Goal: Task Accomplishment & Management: Complete application form

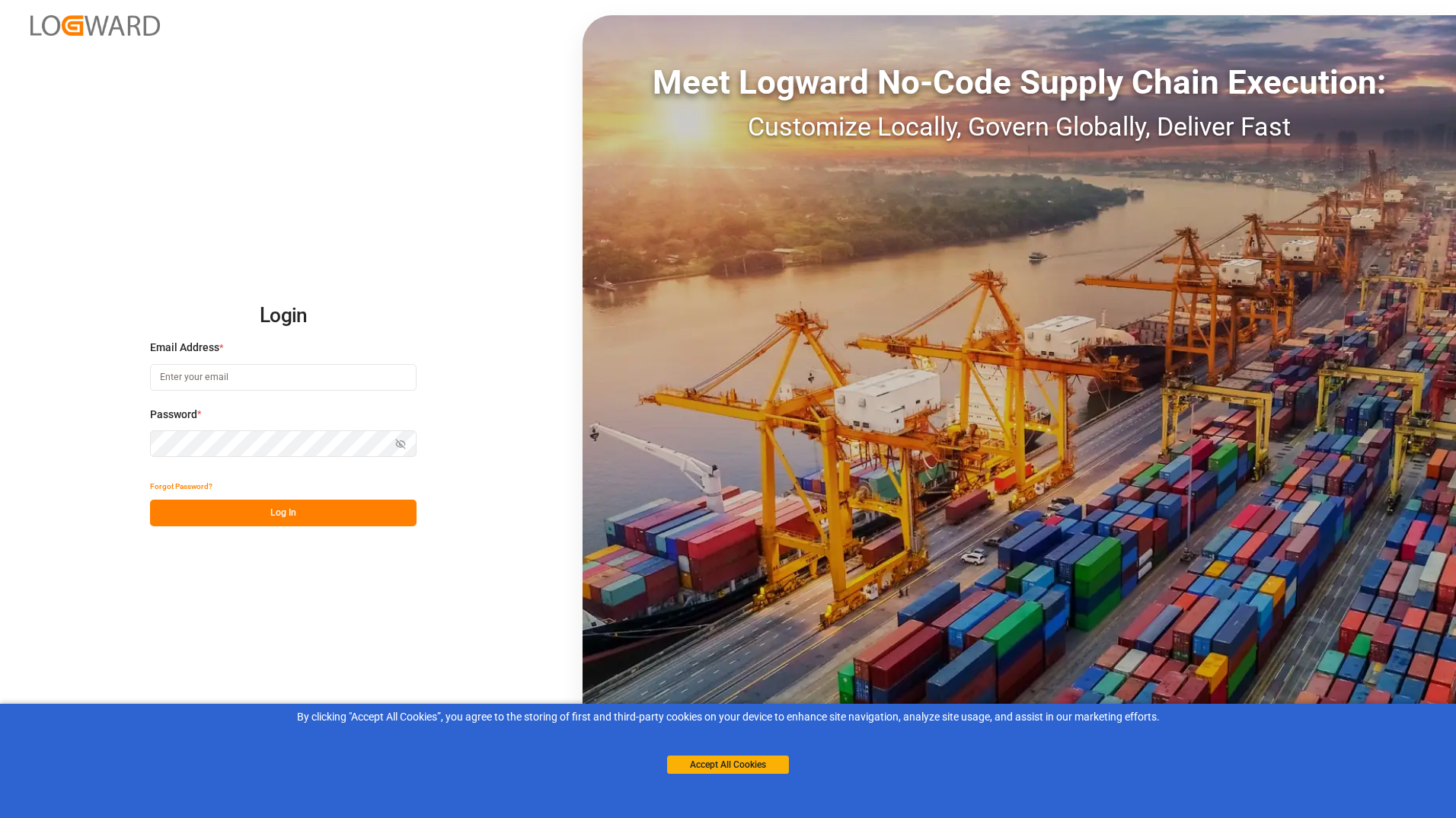
type input "[EMAIL_ADDRESS][DOMAIN_NAME]"
click at [295, 520] on button "Log In" at bounding box center [283, 513] width 266 height 27
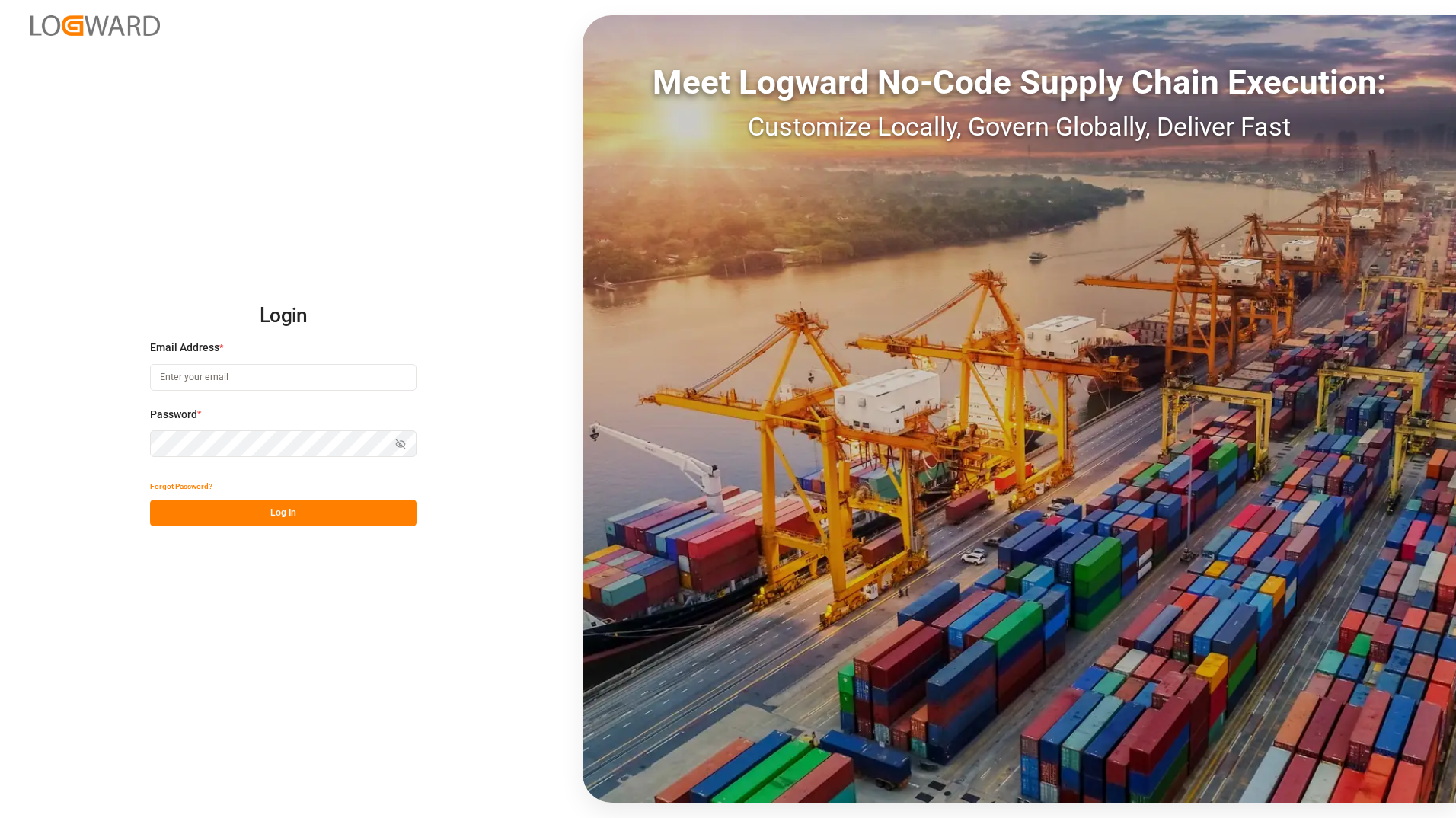
type input "[EMAIL_ADDRESS][DOMAIN_NAME]"
click at [295, 520] on button "Log In" at bounding box center [283, 513] width 266 height 27
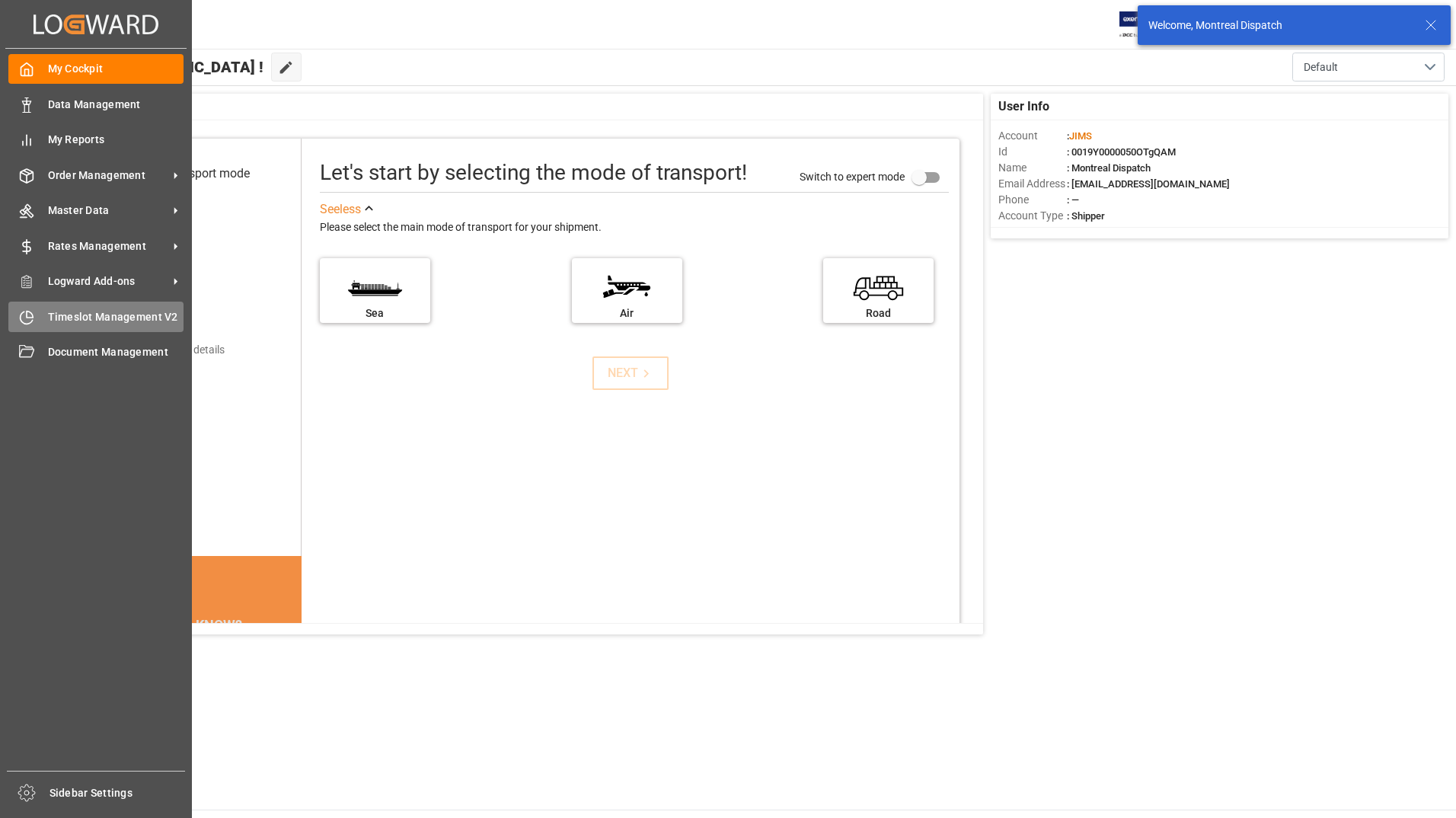
click at [107, 311] on span "Timeslot Management V2" at bounding box center [116, 317] width 136 height 16
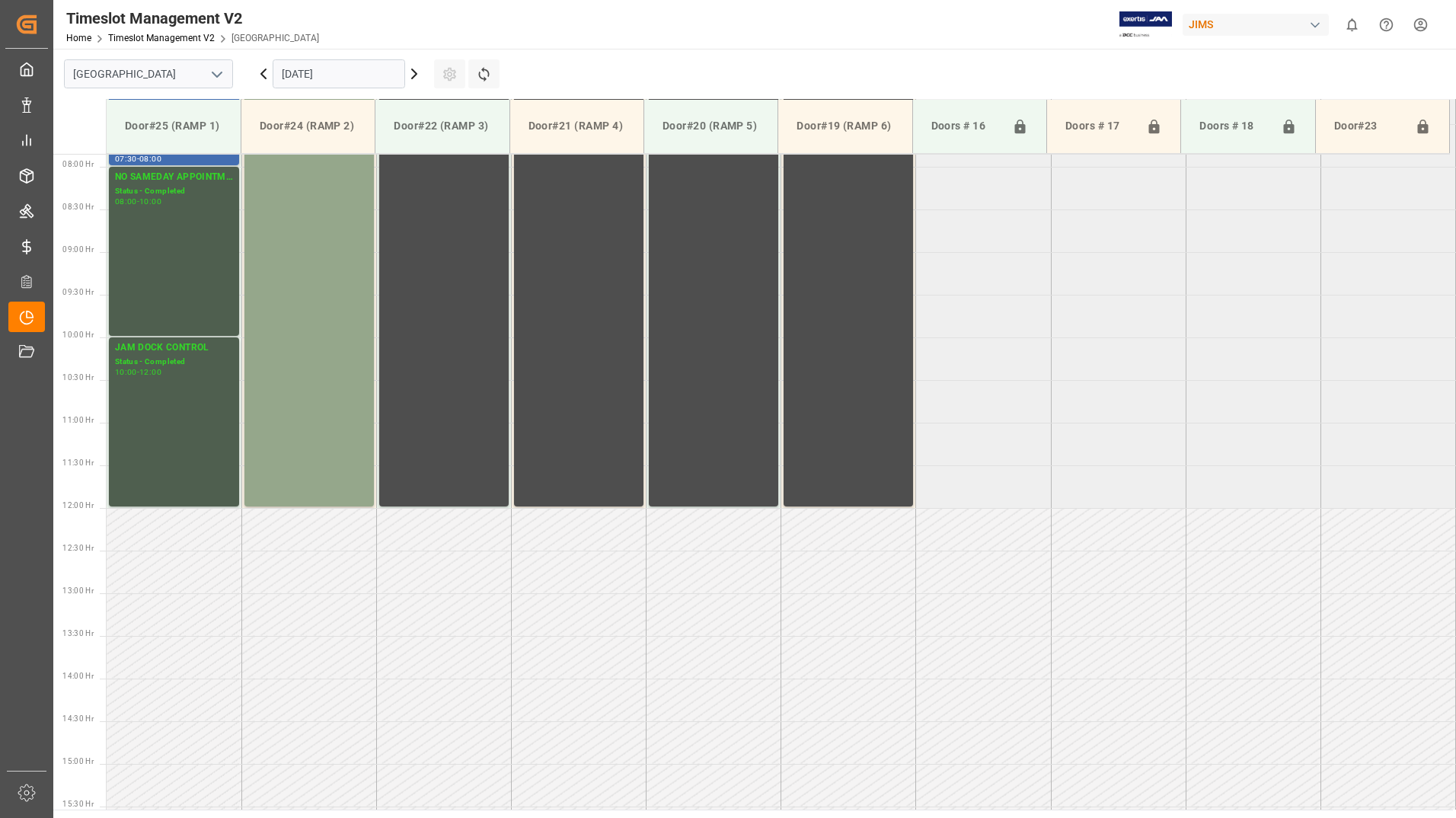
scroll to position [673, 0]
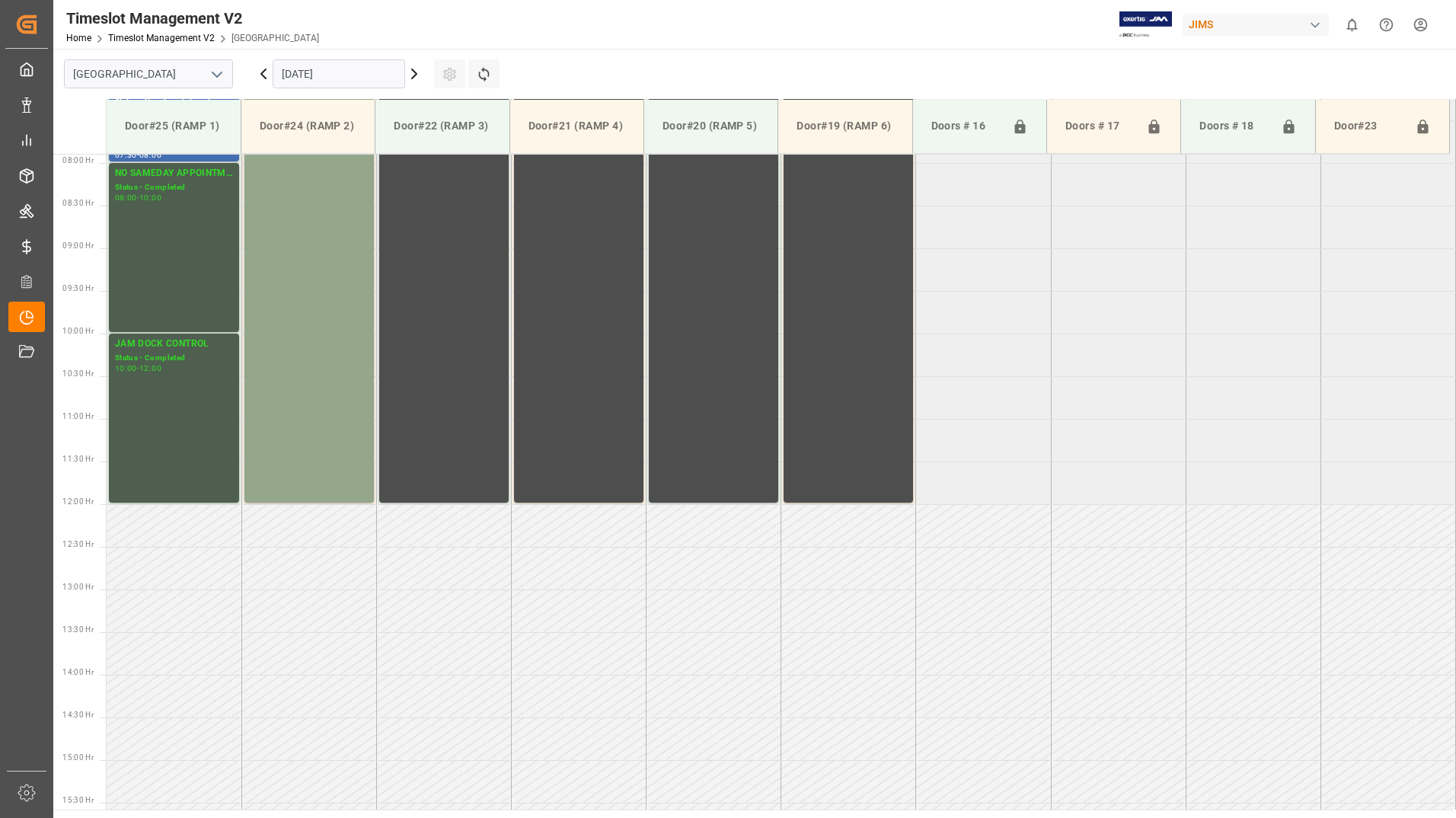
click at [415, 74] on icon at bounding box center [414, 73] width 18 height 18
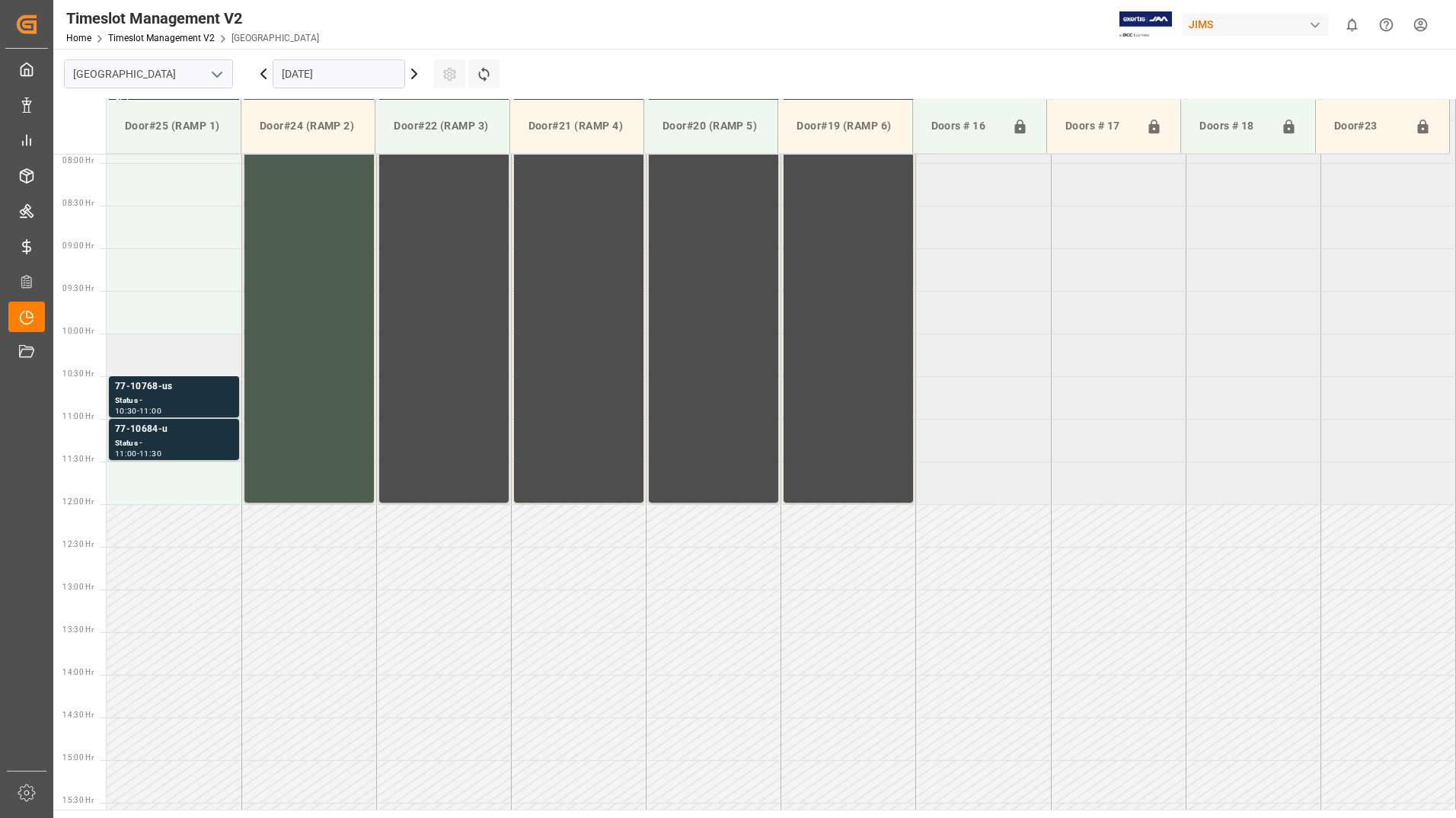
click at [169, 360] on td at bounding box center [175, 355] width 135 height 42
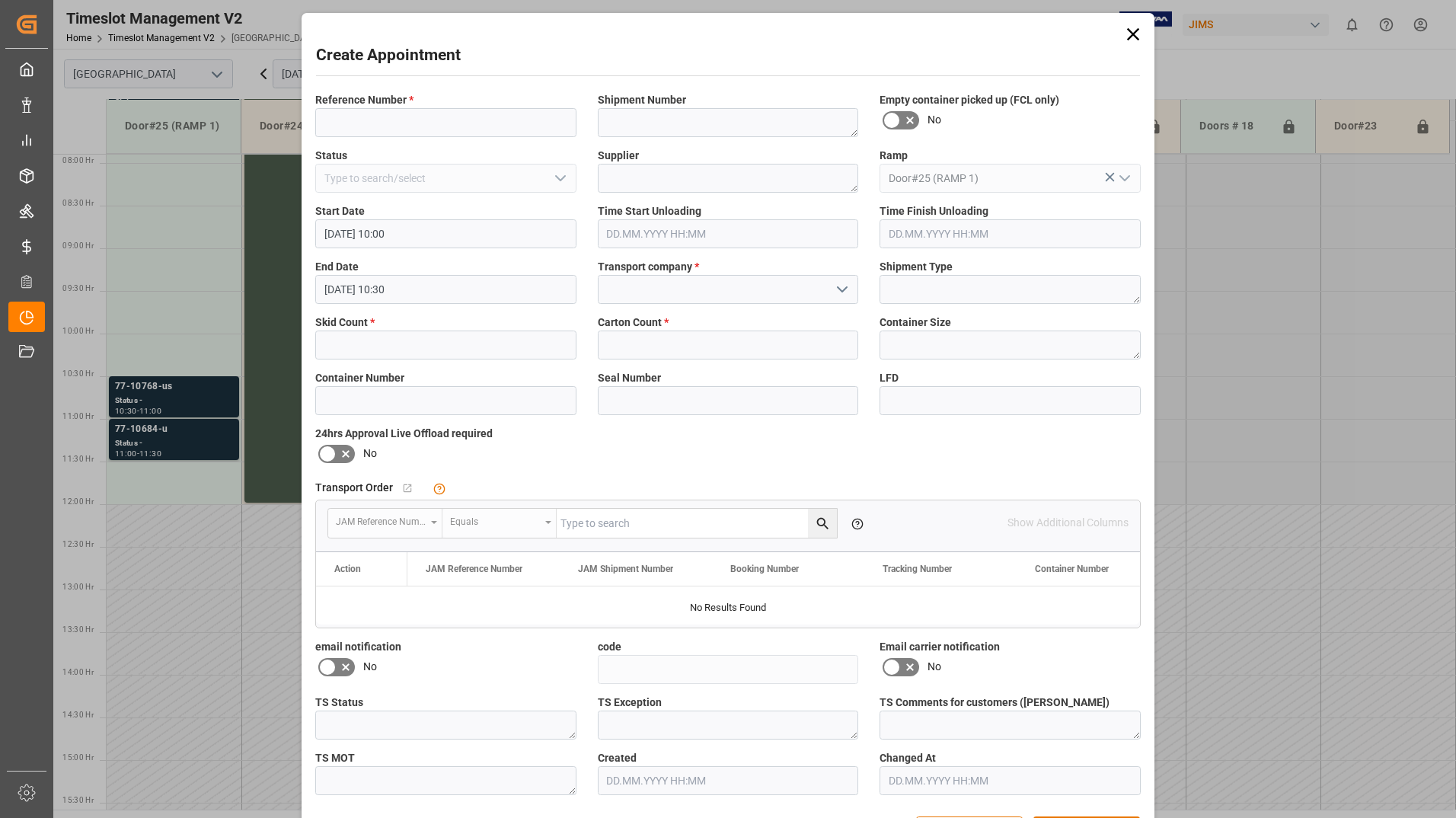
type input "05.09.2025 10:00"
type input "05.09.2025 10:30"
click at [415, 120] on input at bounding box center [445, 123] width 261 height 29
type input "735235"
click at [462, 347] on input "text" at bounding box center [445, 345] width 261 height 29
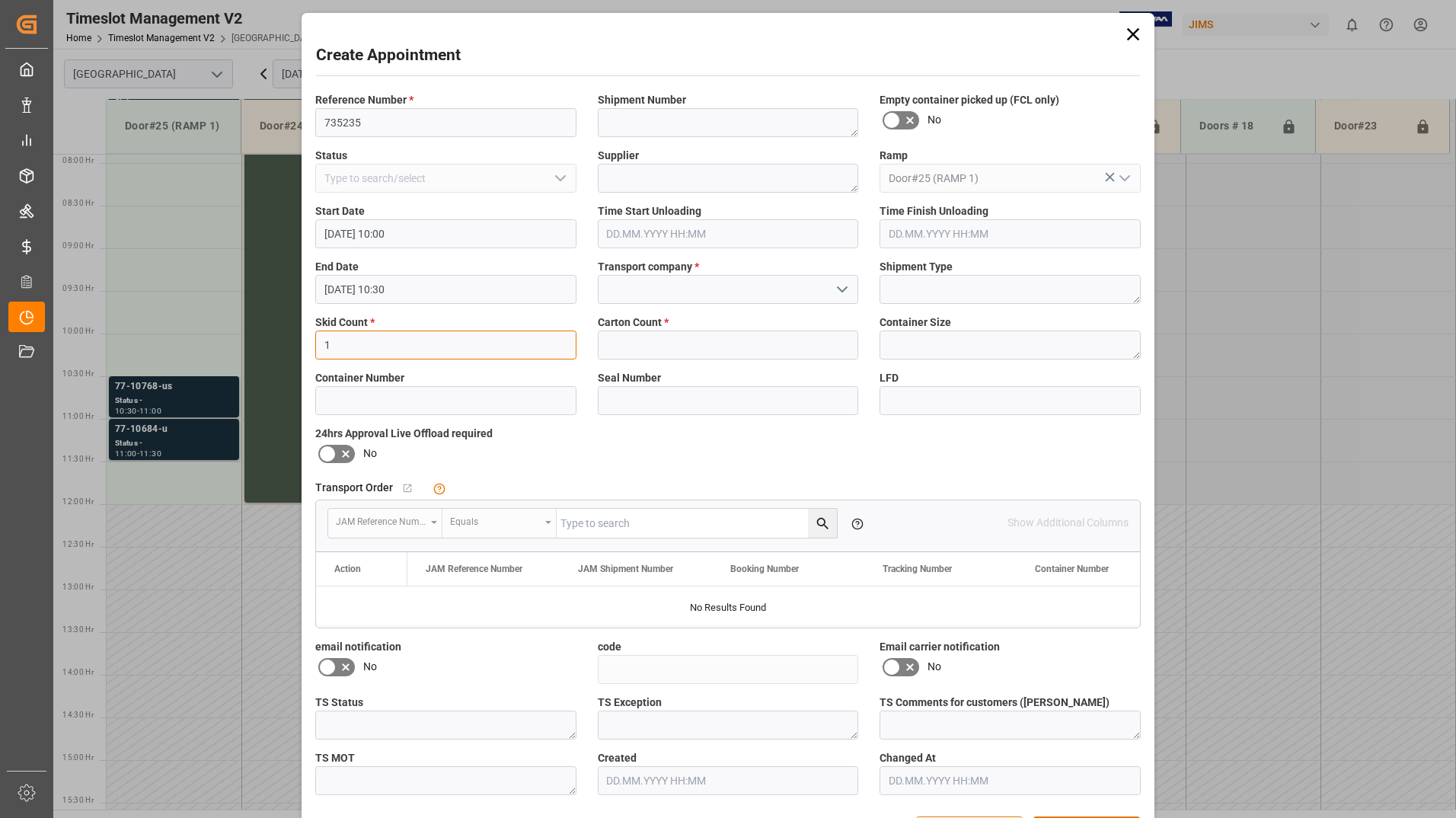
type input "1"
click at [654, 341] on input "text" at bounding box center [728, 345] width 261 height 29
type input "1"
click at [668, 291] on input at bounding box center [728, 289] width 261 height 29
click at [842, 286] on icon "open menu" at bounding box center [842, 289] width 18 height 18
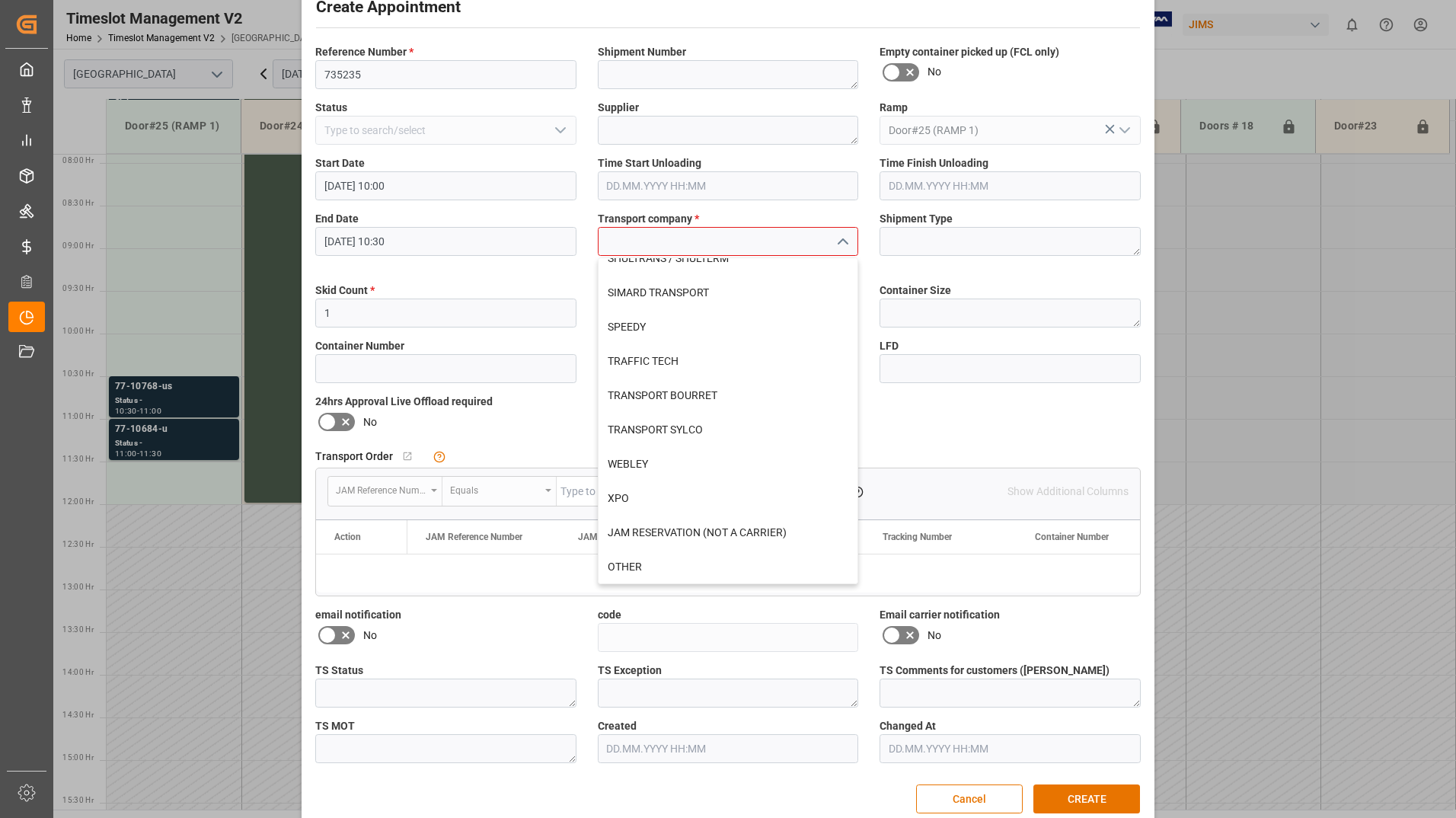
scroll to position [70, 0]
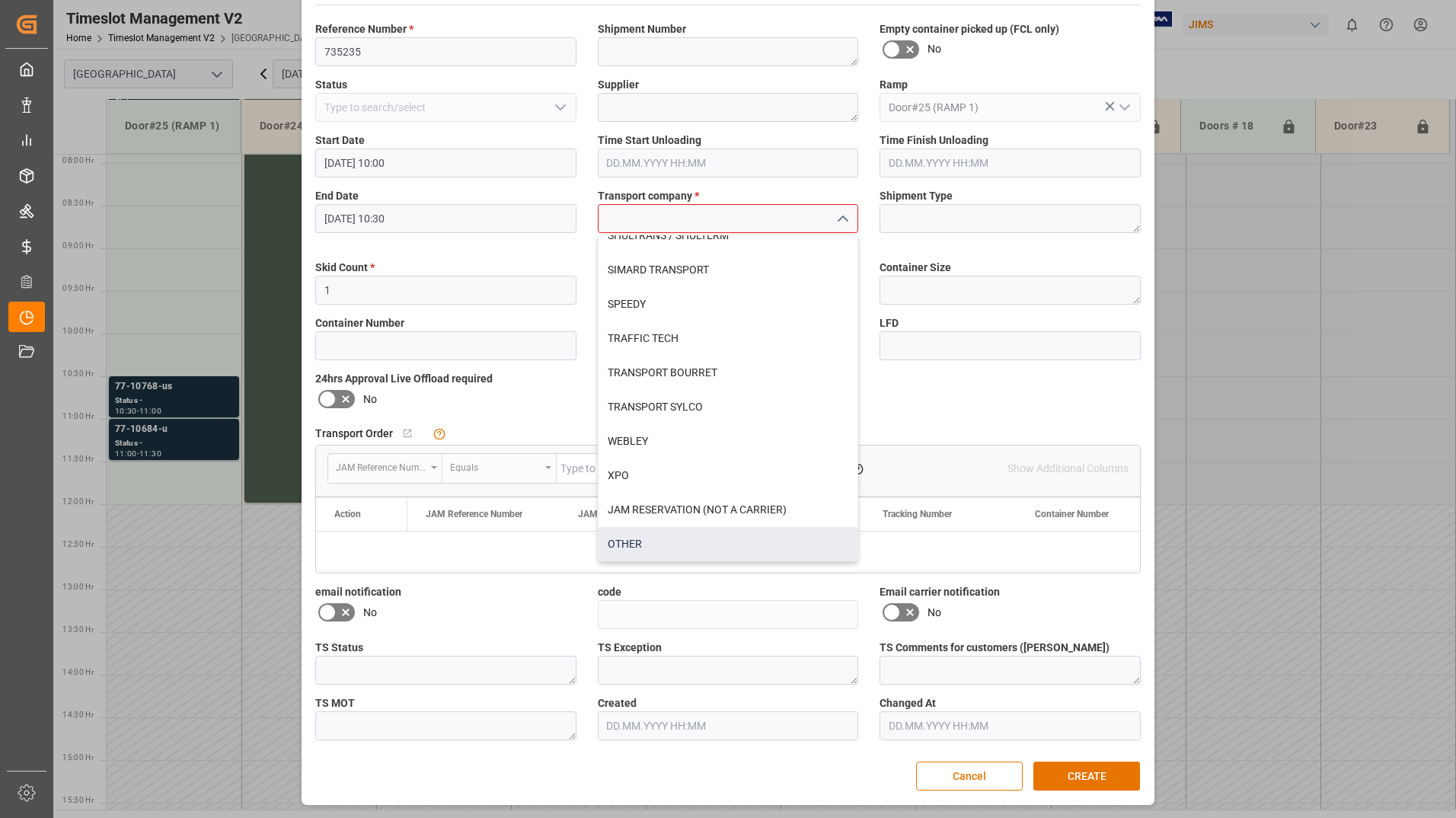
click at [664, 536] on div "OTHER" at bounding box center [728, 544] width 259 height 35
type input "OTHER"
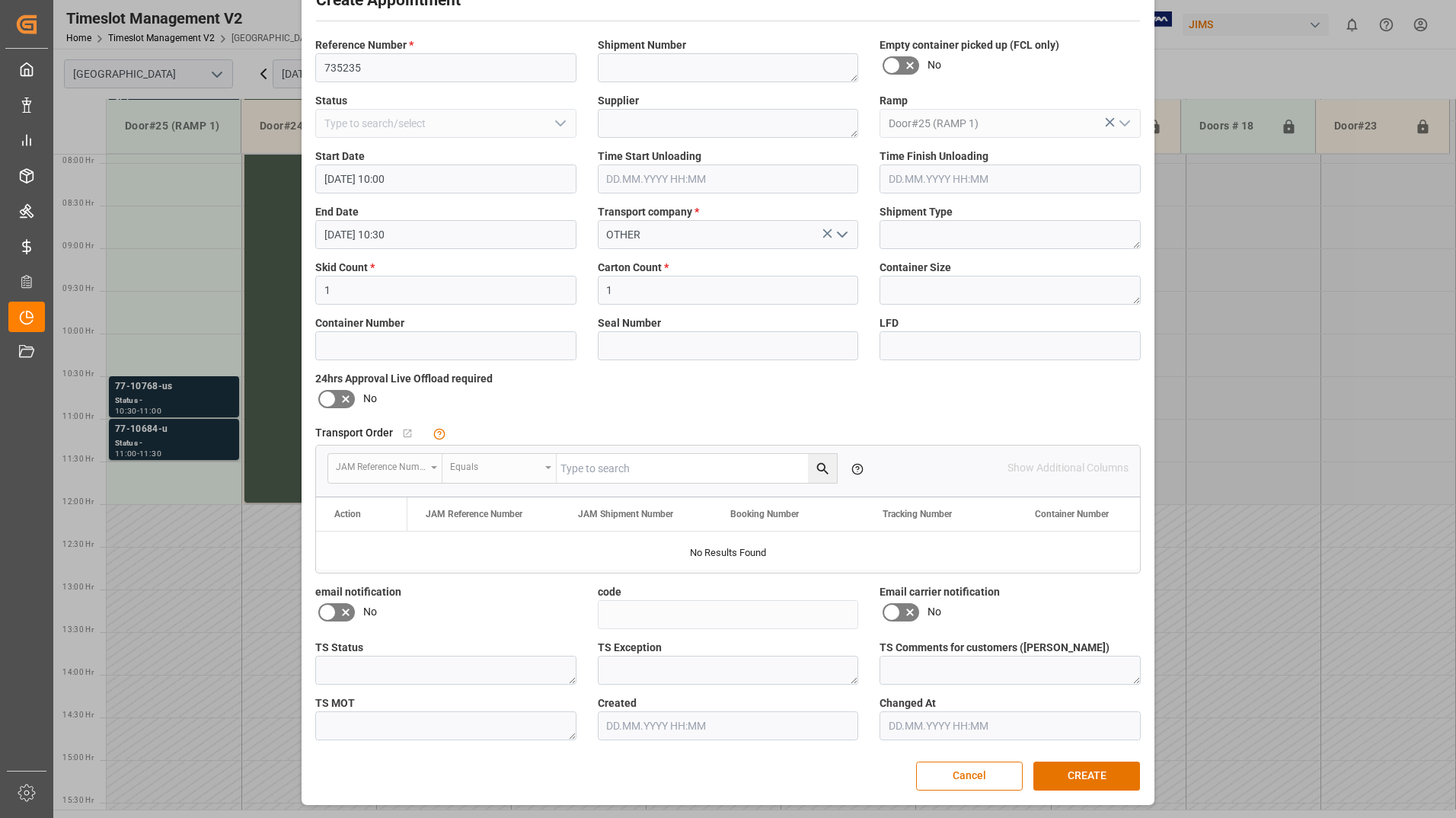
scroll to position [55, 0]
click at [1055, 770] on button "CREATE" at bounding box center [1087, 777] width 107 height 29
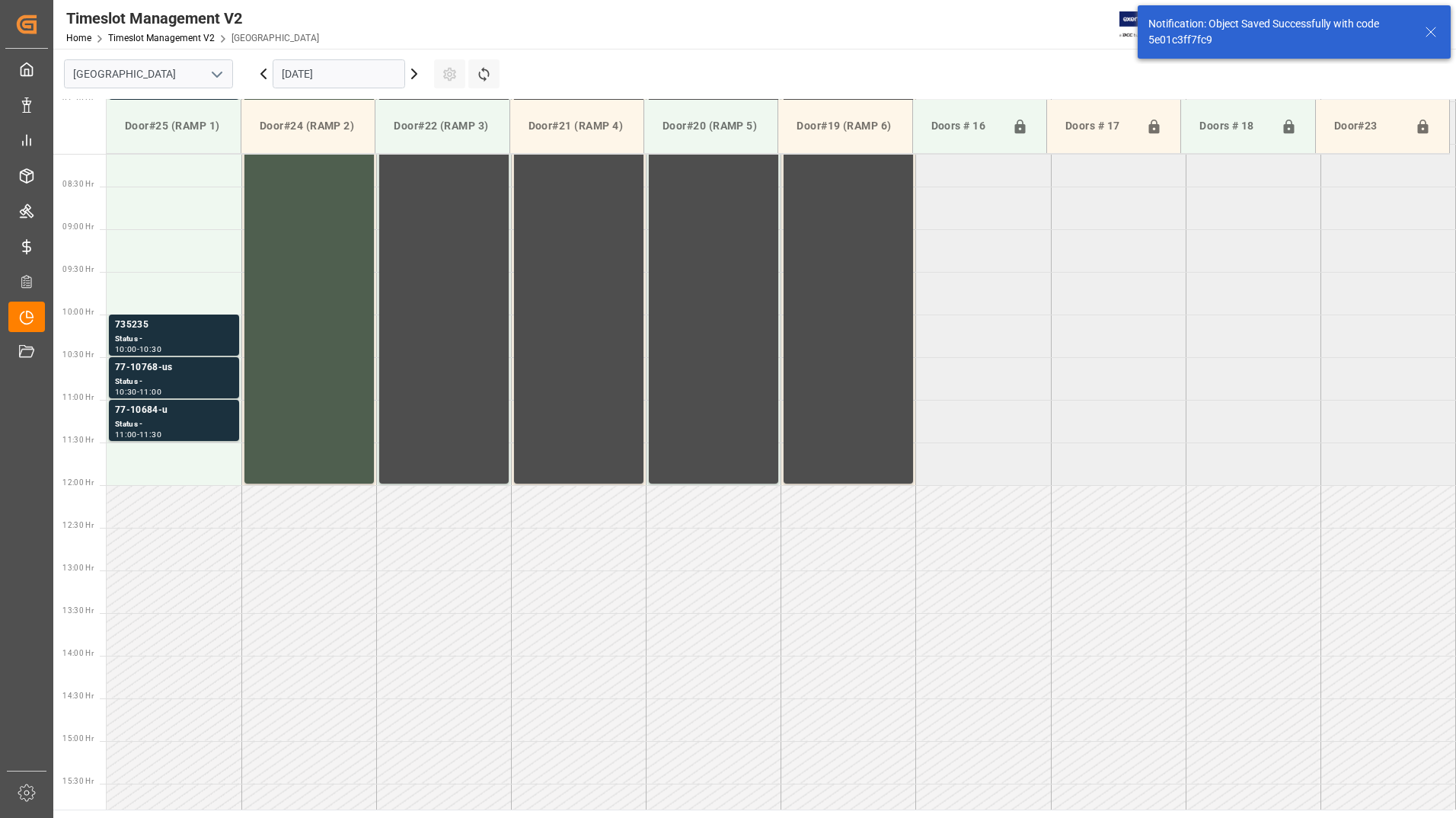
scroll to position [758, 0]
